Goal: Task Accomplishment & Management: Use online tool/utility

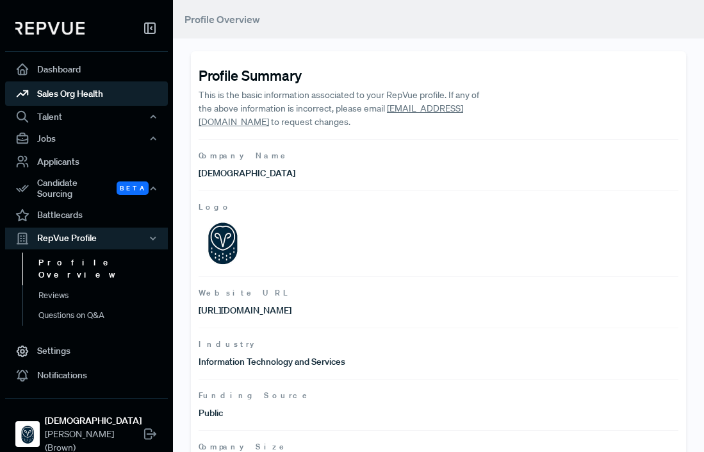
click at [97, 94] on link "Sales Org Health" at bounding box center [86, 93] width 163 height 24
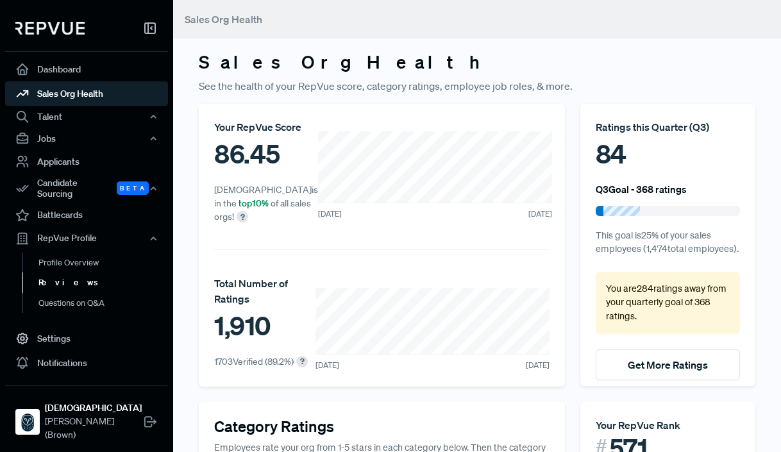
click at [57, 279] on link "Reviews" at bounding box center [103, 282] width 163 height 21
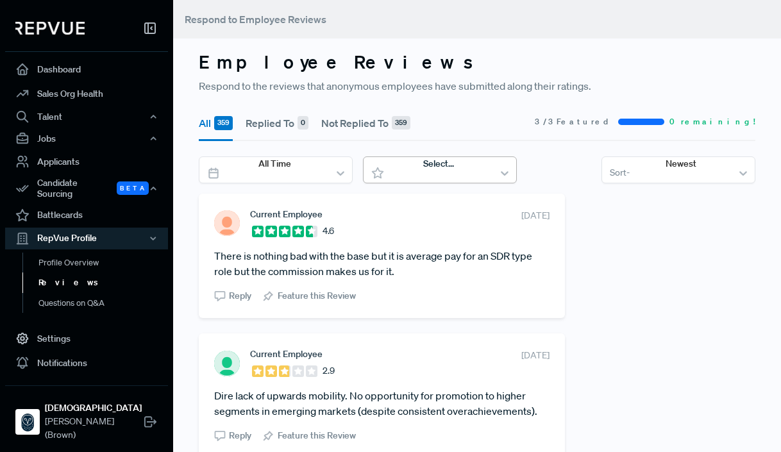
click at [426, 172] on div at bounding box center [425, 180] width 2 height 16
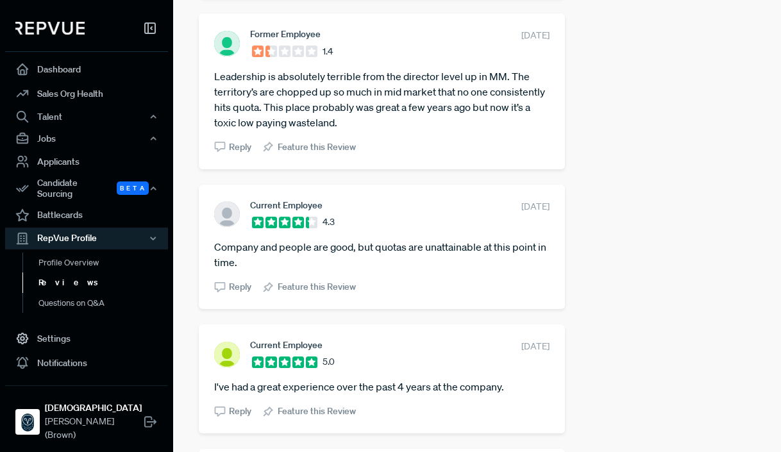
scroll to position [1715, 0]
click at [299, 104] on article "Leadership is absolutely terrible from the director level up in MM. The territo…" at bounding box center [381, 99] width 335 height 62
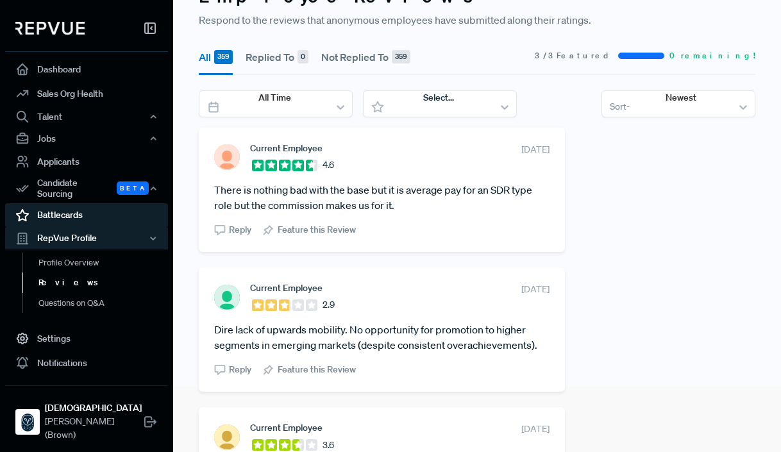
scroll to position [50, 0]
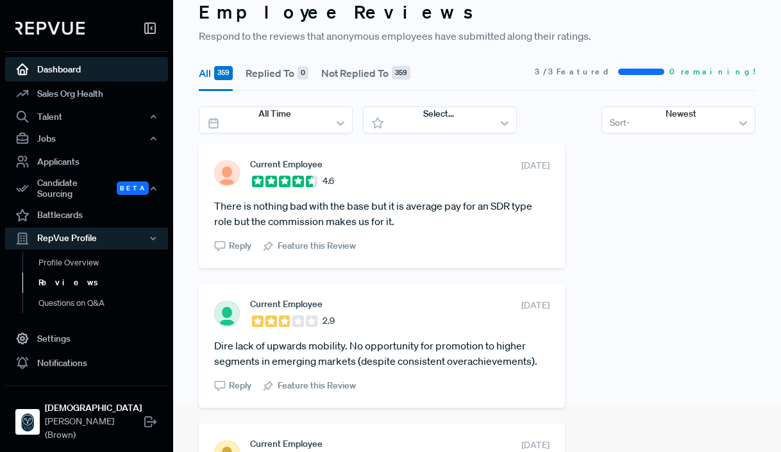
click at [107, 76] on link "Dashboard" at bounding box center [86, 69] width 163 height 24
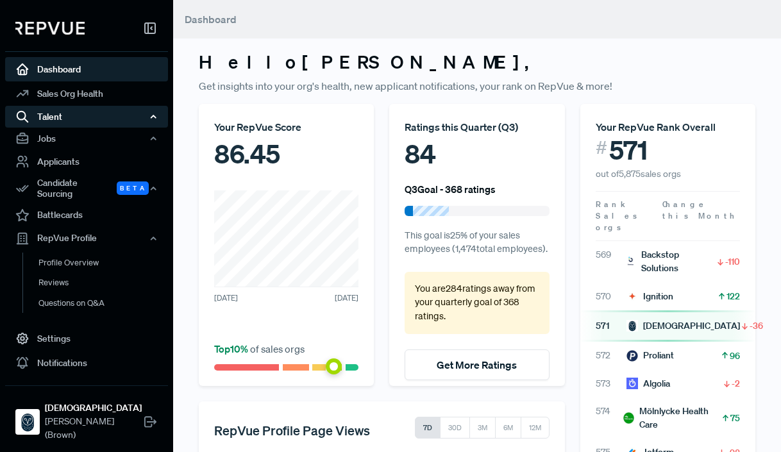
click at [81, 120] on div "Talent" at bounding box center [86, 117] width 163 height 22
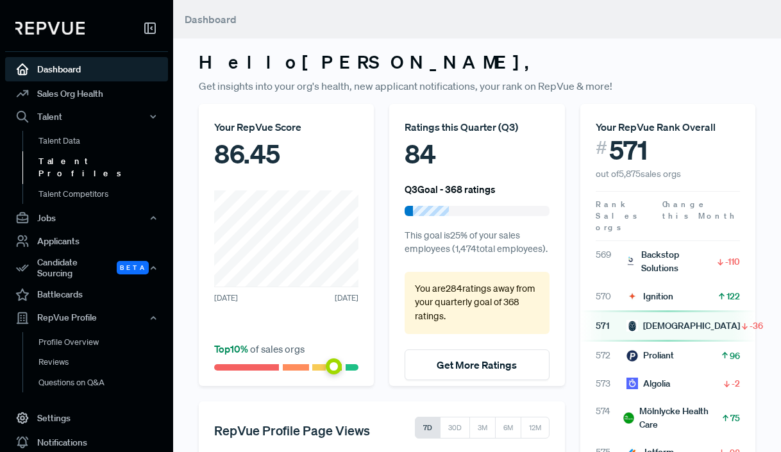
click at [81, 162] on link "Talent Profiles" at bounding box center [103, 167] width 163 height 33
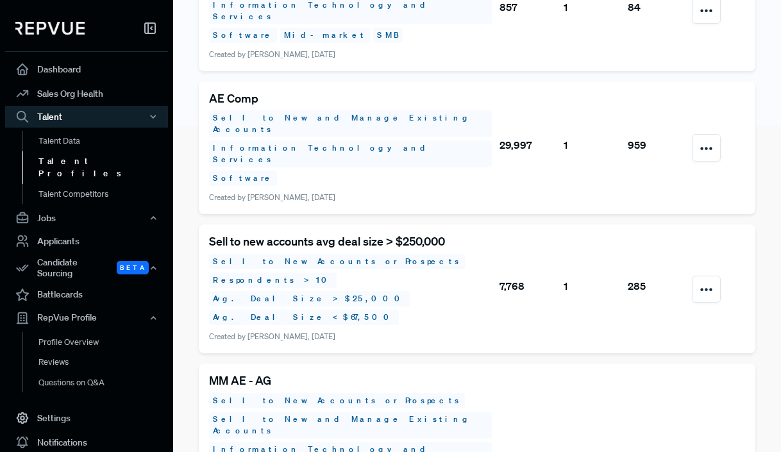
scroll to position [422, 0]
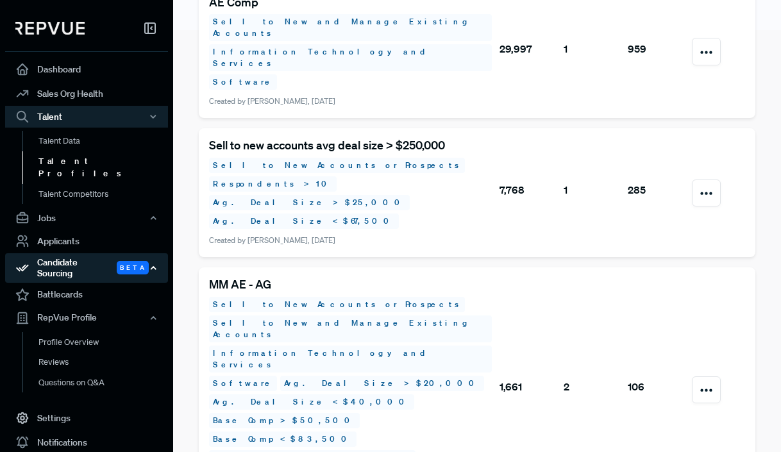
click at [79, 253] on div "Candidate Sourcing Beta" at bounding box center [86, 267] width 163 height 29
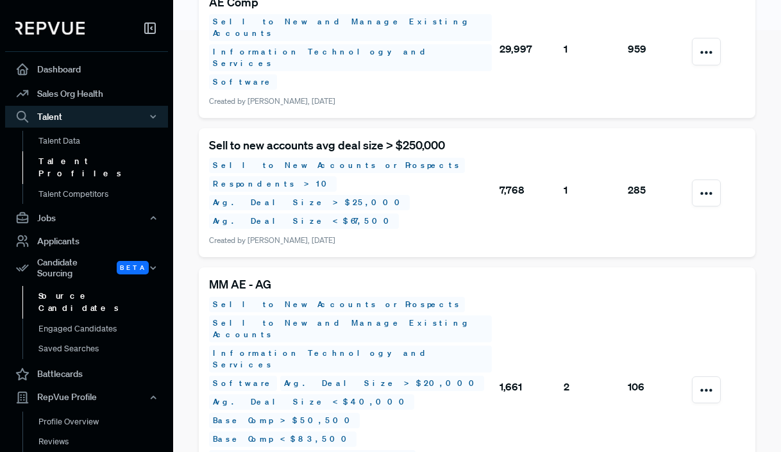
click at [79, 286] on link "Source Candidates" at bounding box center [103, 302] width 163 height 33
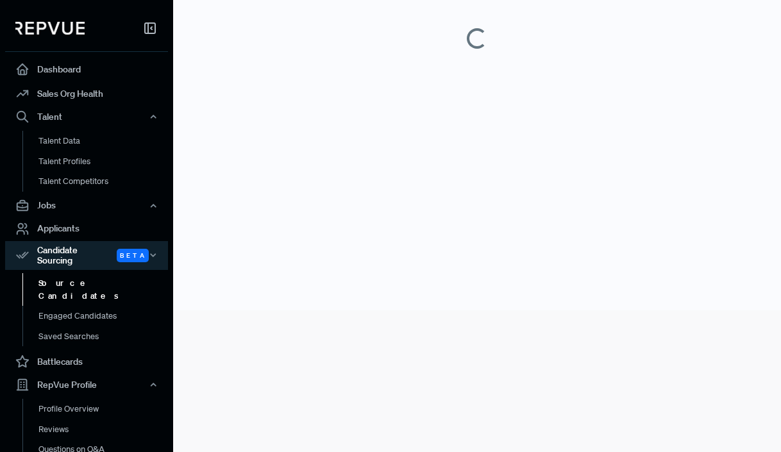
scroll to position [121, 0]
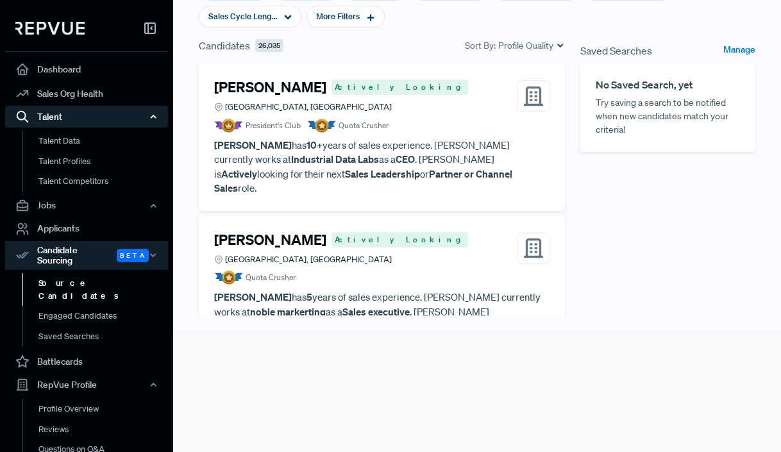
click at [157, 112] on icon "button" at bounding box center [153, 116] width 9 height 9
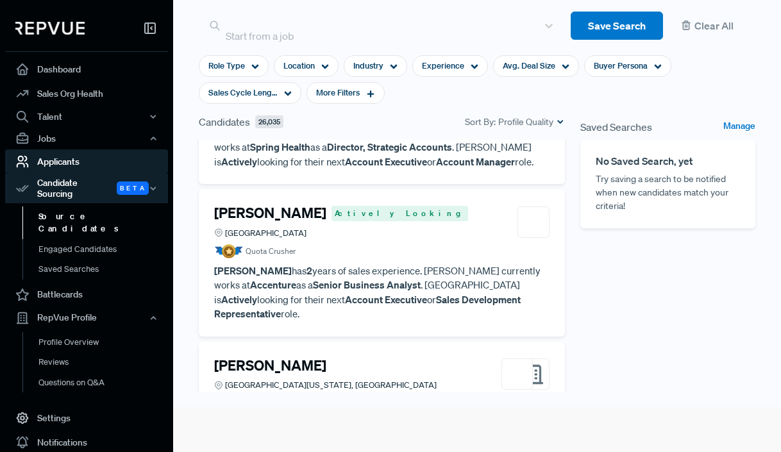
scroll to position [671, 0]
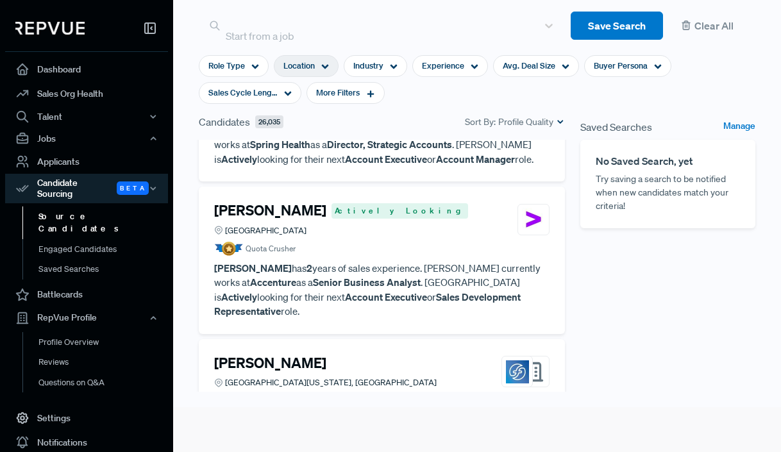
click at [328, 55] on div "Location" at bounding box center [306, 66] width 65 height 22
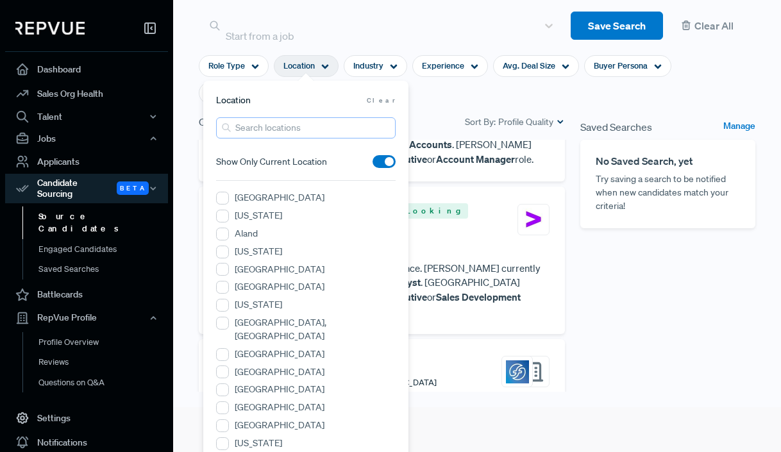
click at [309, 129] on input "search" at bounding box center [305, 127] width 179 height 21
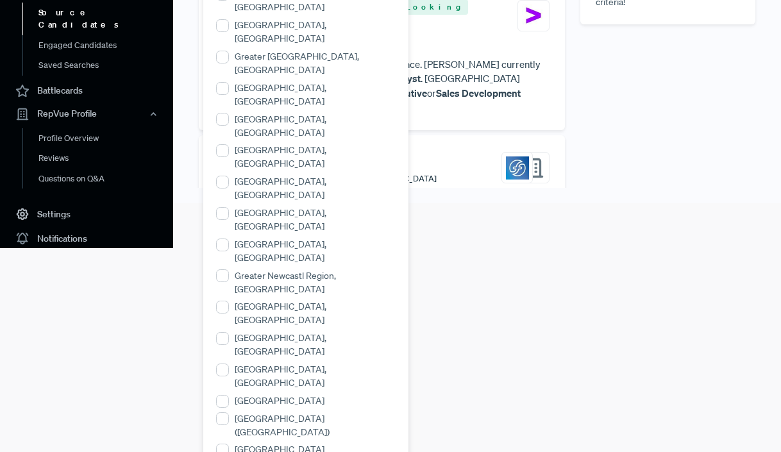
scroll to position [238, 0]
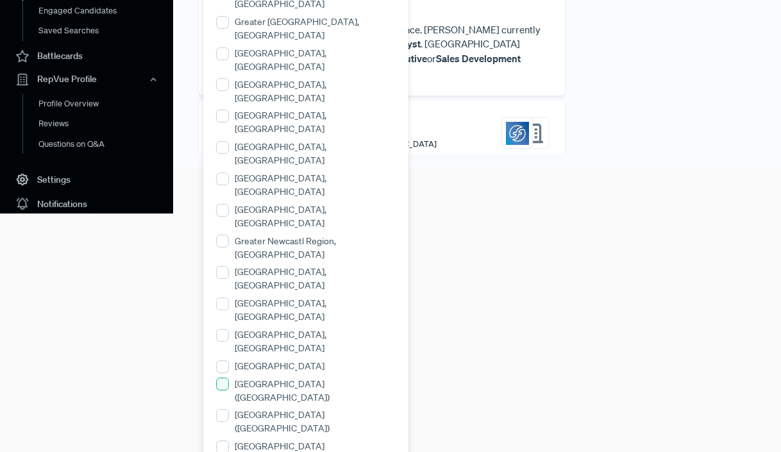
type input "unit"
click at [226, 378] on \(England\) "[GEOGRAPHIC_DATA] ([GEOGRAPHIC_DATA])" at bounding box center [222, 384] width 13 height 13
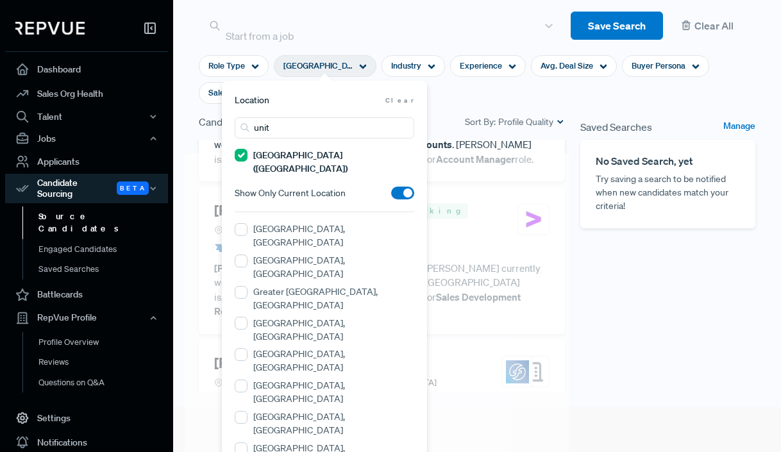
scroll to position [657, 0]
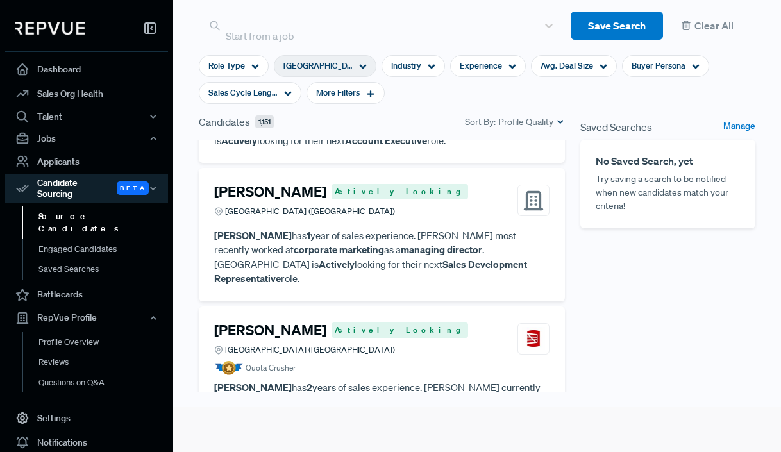
click at [434, 314] on div "Saved Searches Manage No Saved Search, yet Try saving a search to be notified w…" at bounding box center [667, 299] width 190 height 371
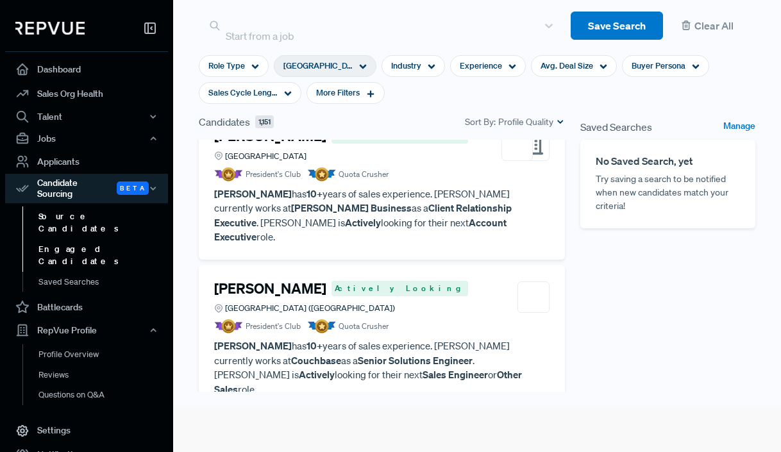
scroll to position [1144, 0]
